Goal: Task Accomplishment & Management: Use online tool/utility

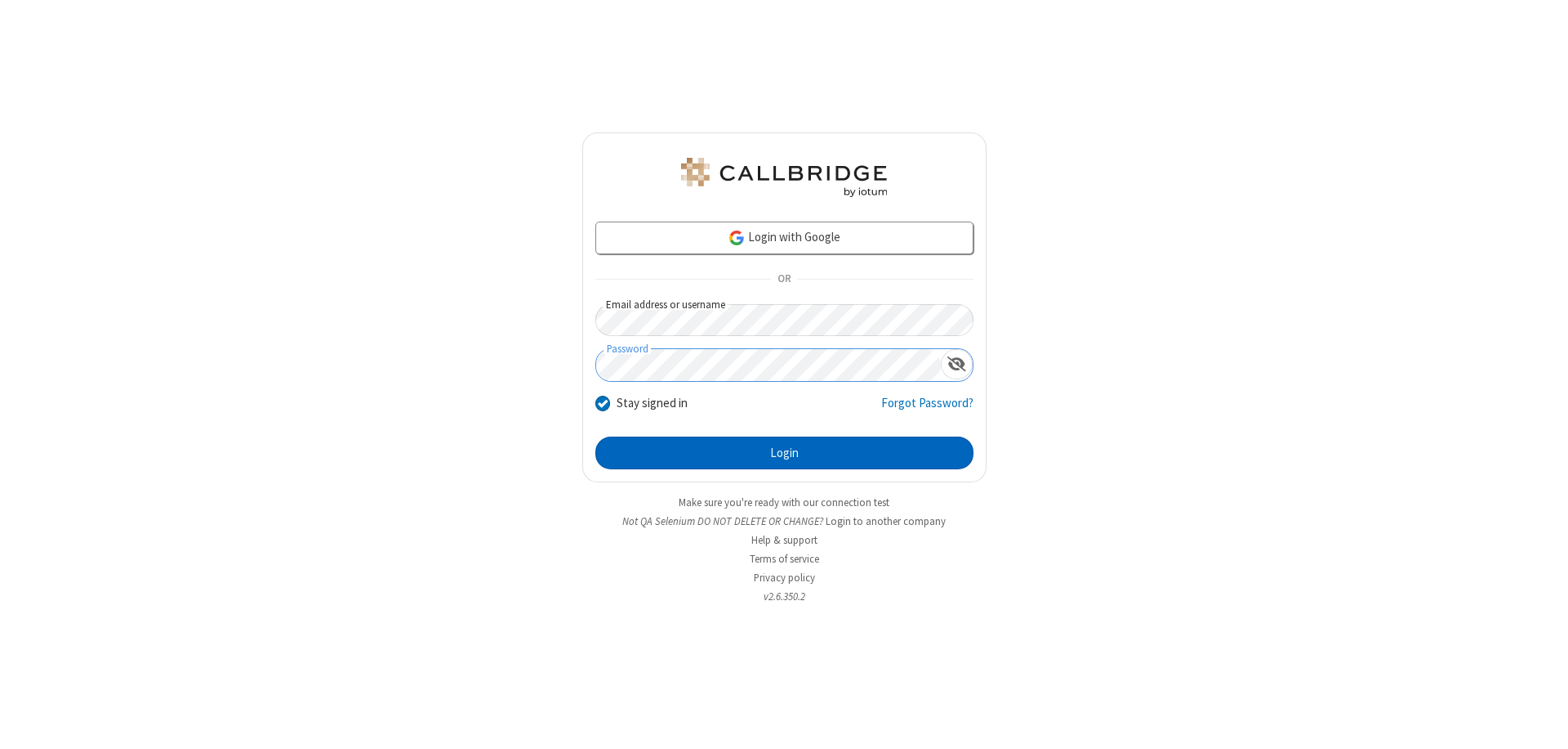
click at [784, 452] on button "Login" at bounding box center [784, 452] width 378 height 33
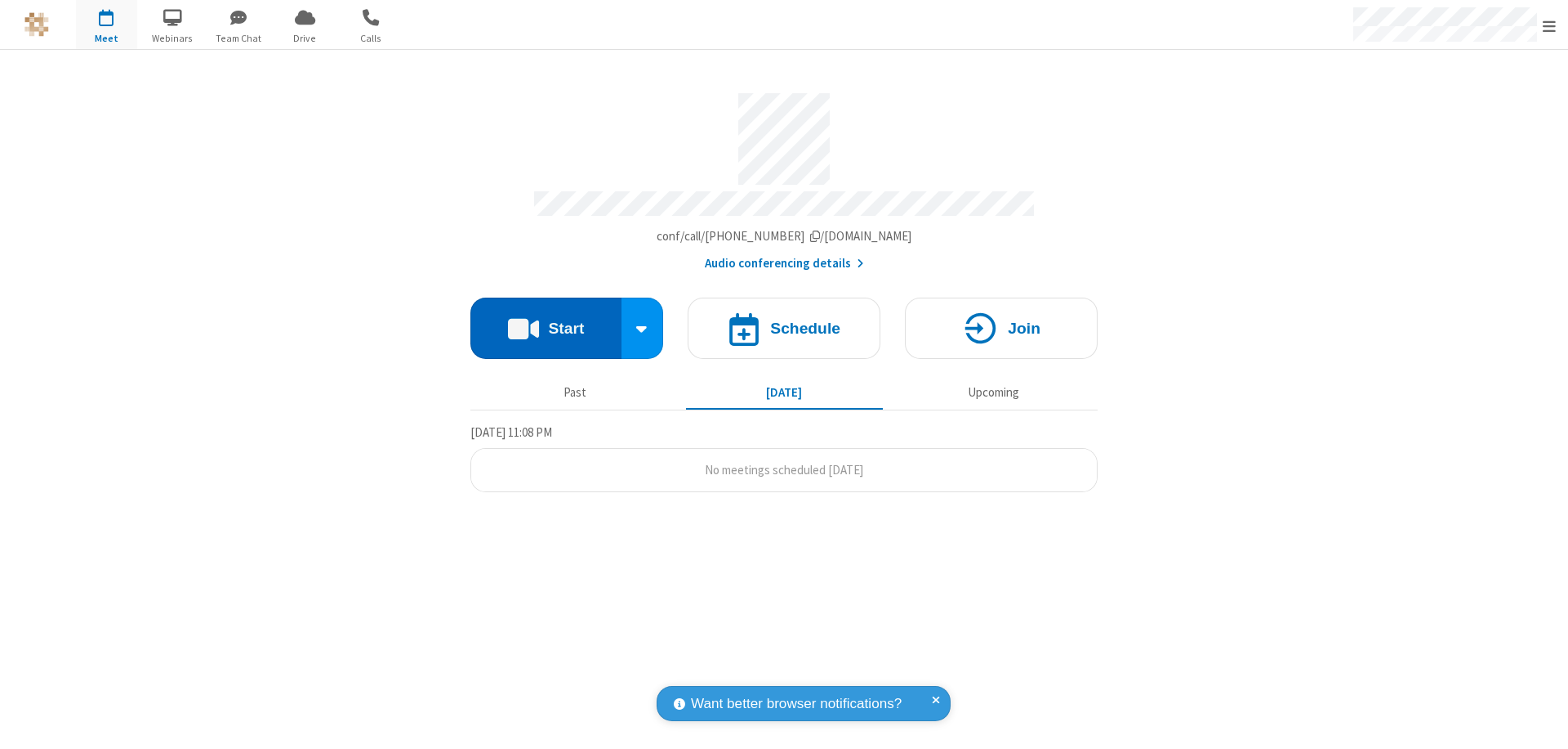
click at [546, 320] on button "Start" at bounding box center [546, 328] width 151 height 61
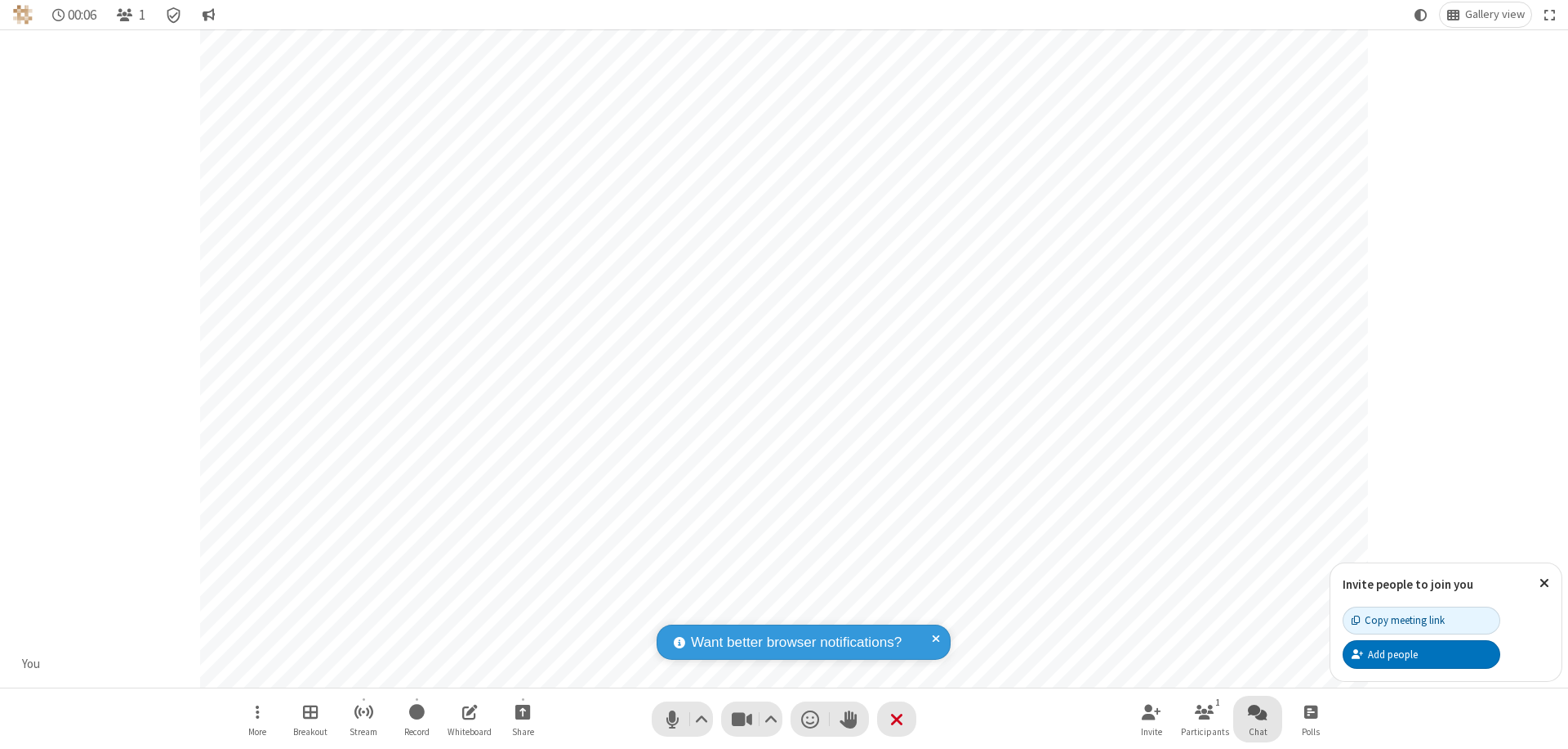
click at [1258, 711] on span "Open chat" at bounding box center [1258, 711] width 20 height 21
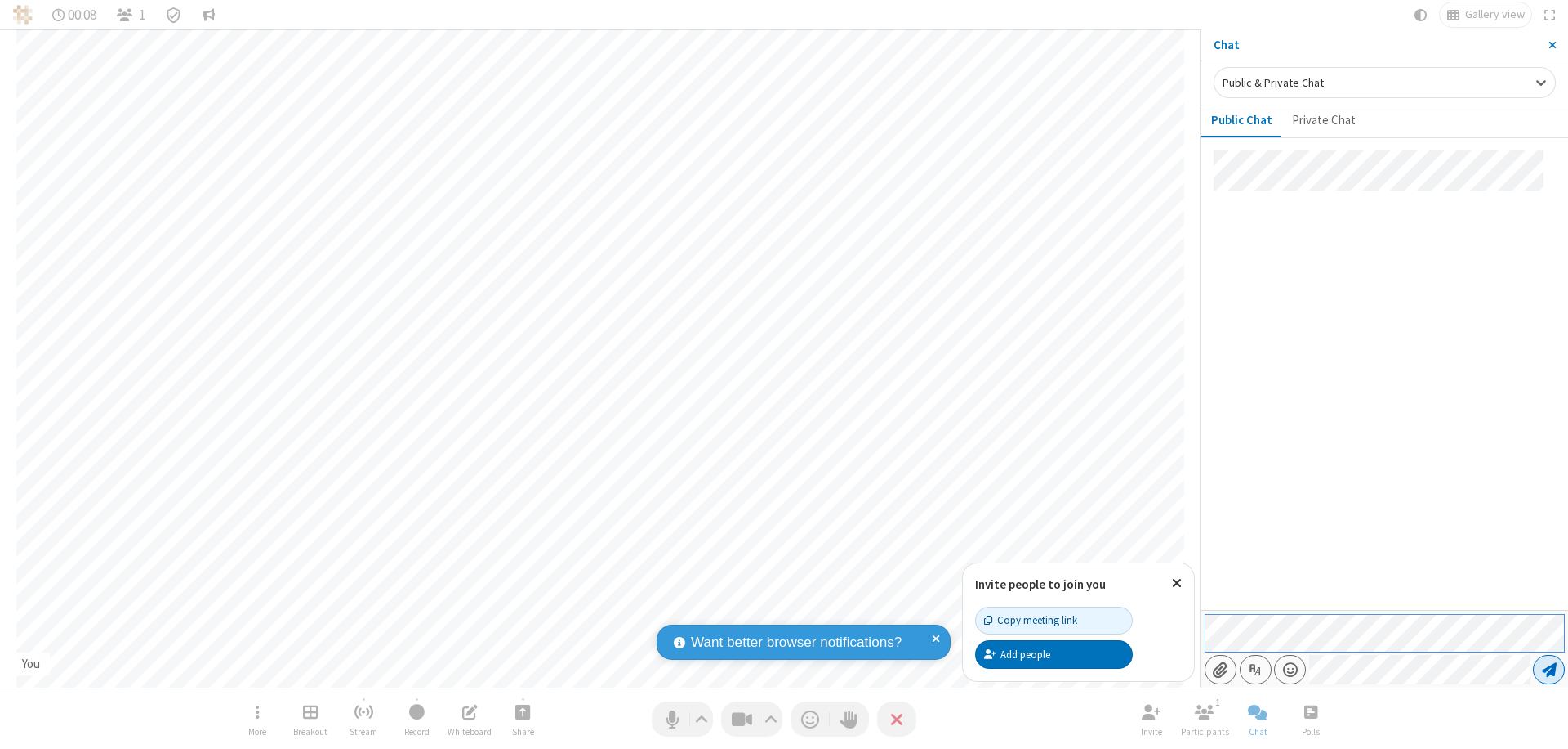
click at [1548, 669] on span "Send message" at bounding box center [1549, 669] width 15 height 17
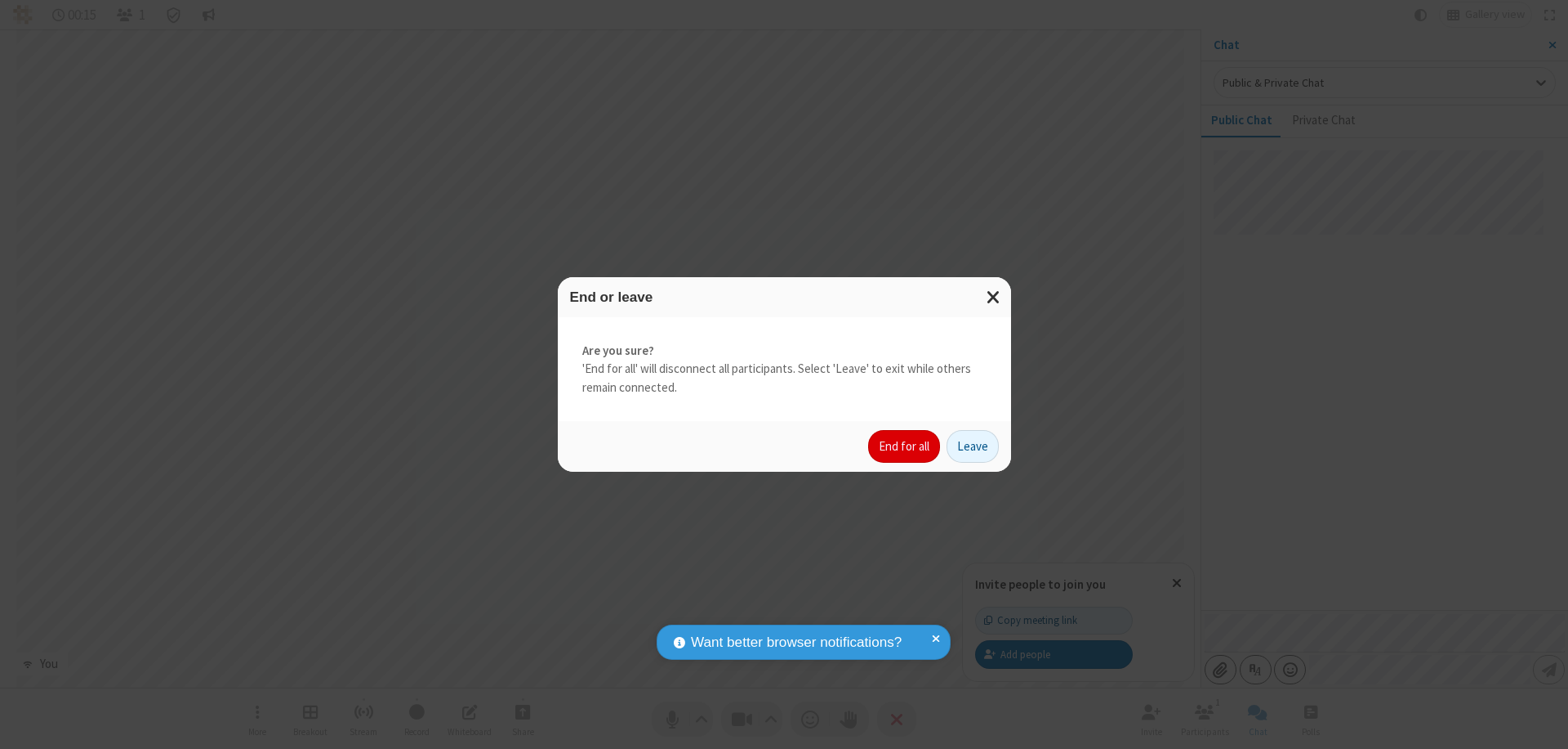
click at [905, 446] on button "End for all" at bounding box center [903, 445] width 72 height 33
